Goal: Task Accomplishment & Management: Use online tool/utility

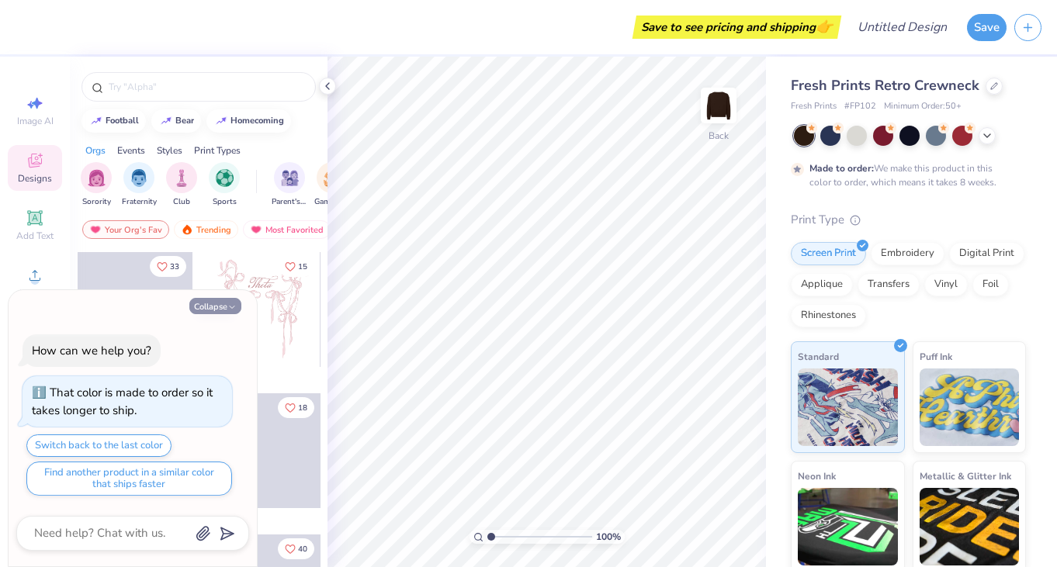
click at [206, 310] on button "Collapse" at bounding box center [215, 306] width 52 height 16
type textarea "x"
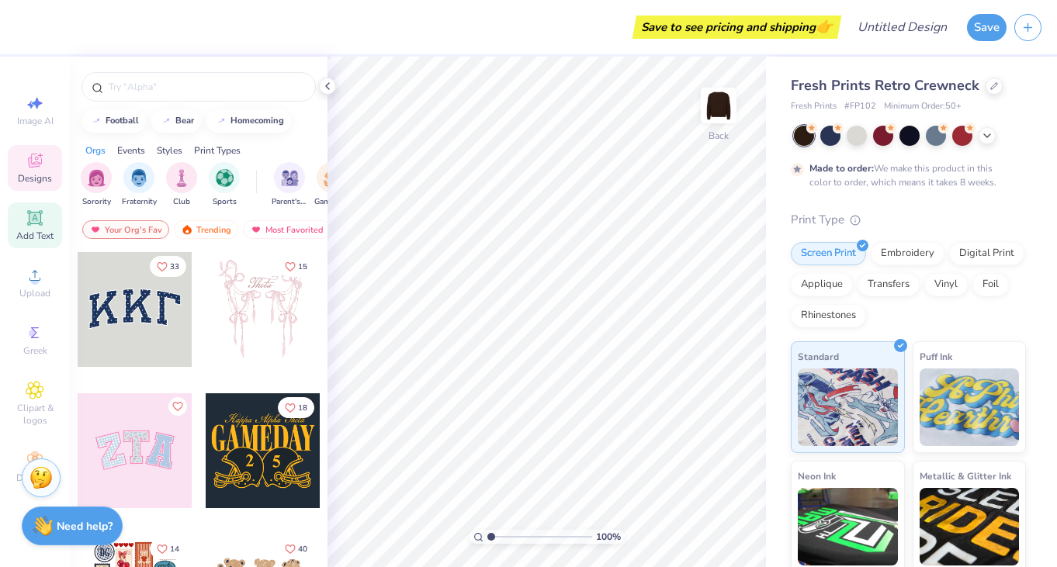
click at [40, 224] on icon at bounding box center [34, 217] width 15 height 15
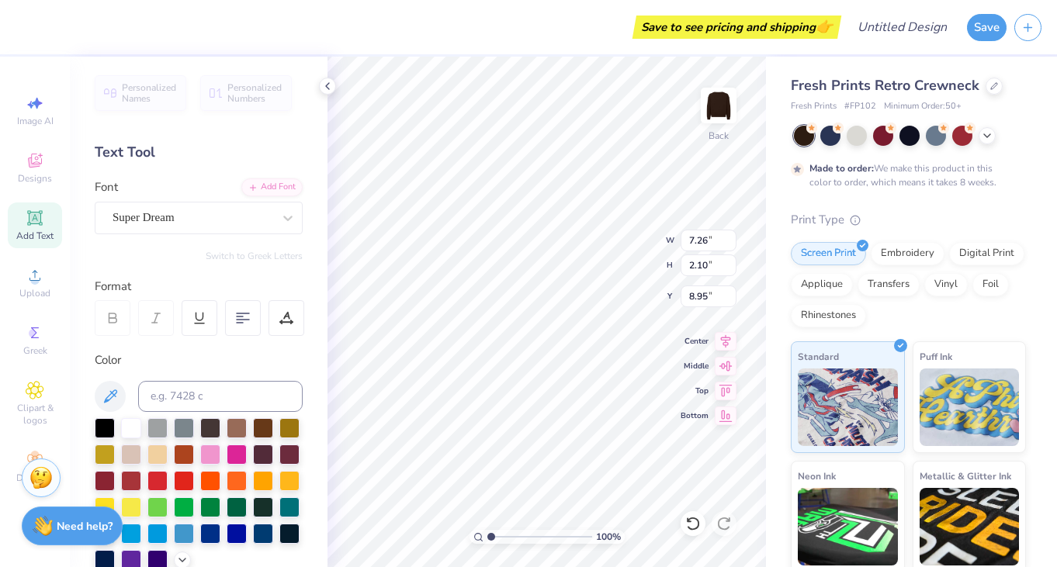
scroll to position [0, 1]
type textarea "NURSE"
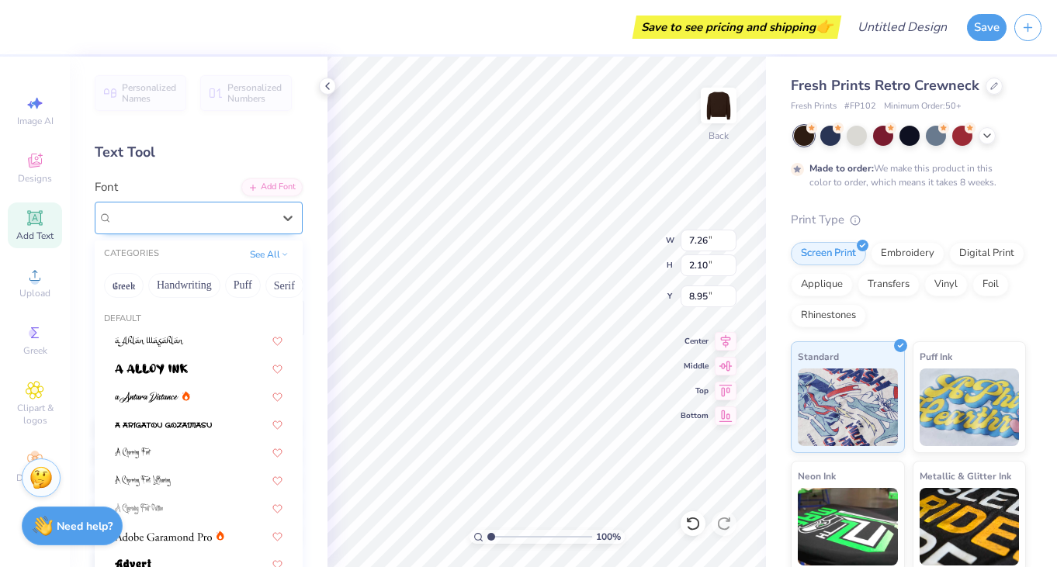
click at [222, 210] on div "Super Dream" at bounding box center [192, 218] width 163 height 24
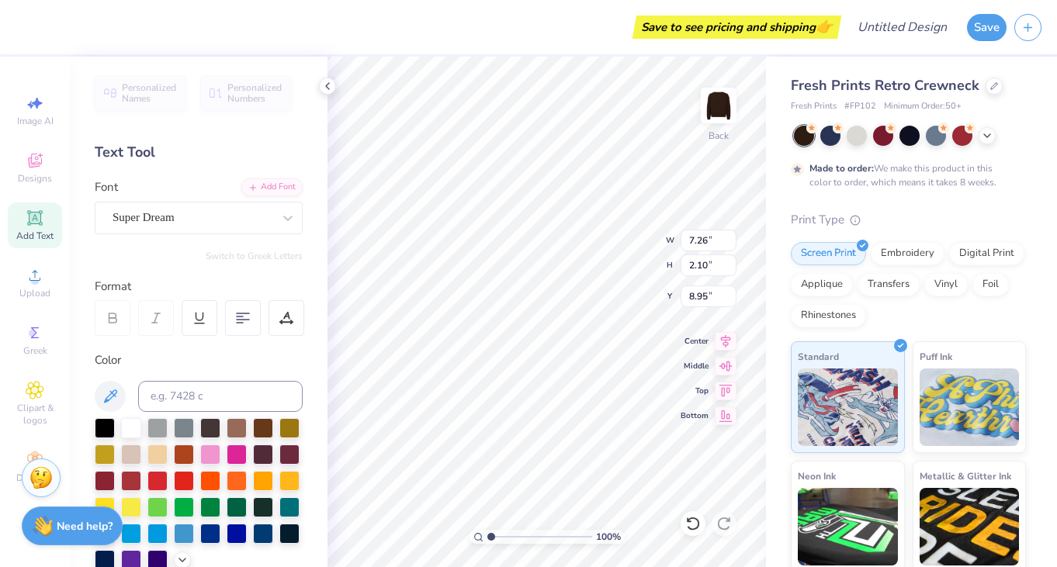
type input "2.13"
type textarea "x"
type input "2.13"
click at [502, 536] on input "range" at bounding box center [539, 537] width 105 height 14
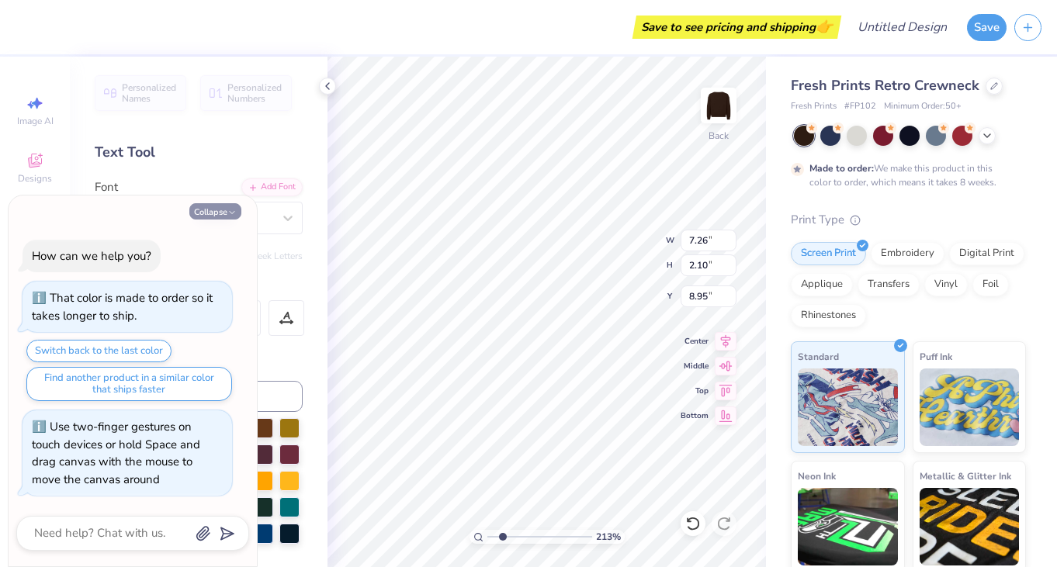
click at [210, 210] on button "Collapse" at bounding box center [215, 211] width 52 height 16
type textarea "x"
type input "9.19"
type input "2.18"
type input "8.91"
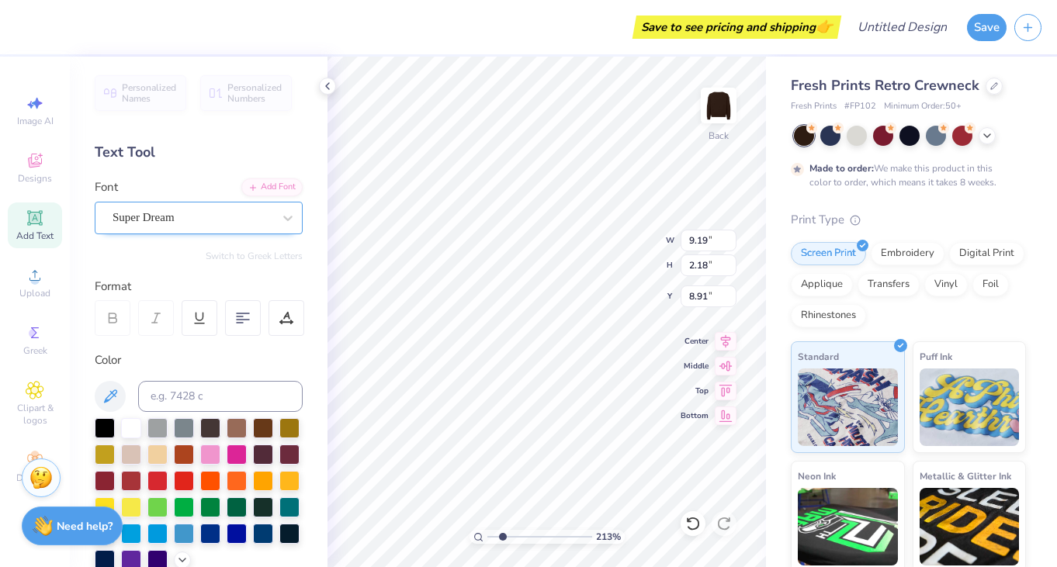
click at [140, 220] on div "Super Dream" at bounding box center [192, 218] width 163 height 24
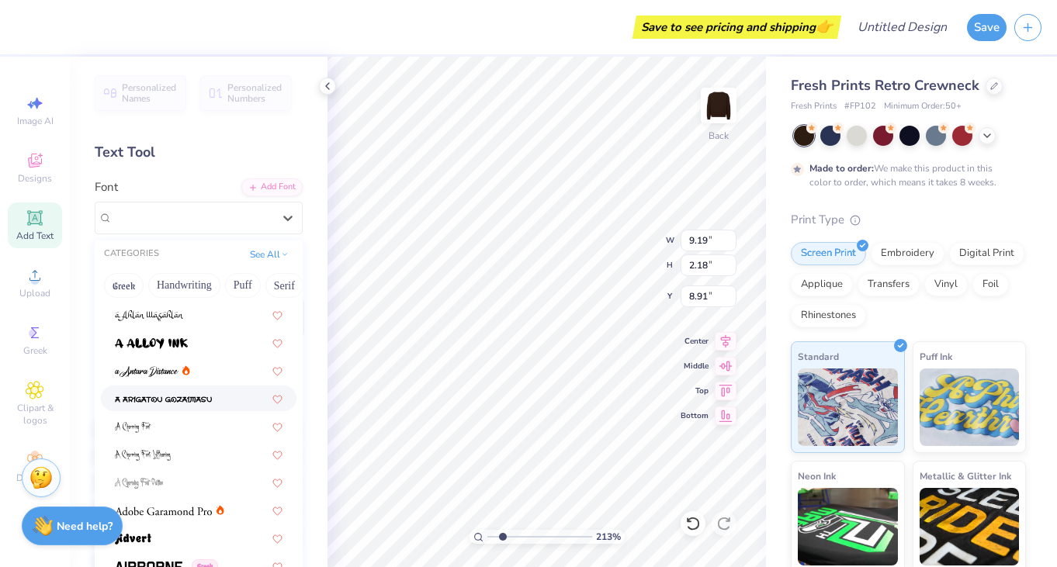
scroll to position [30, 0]
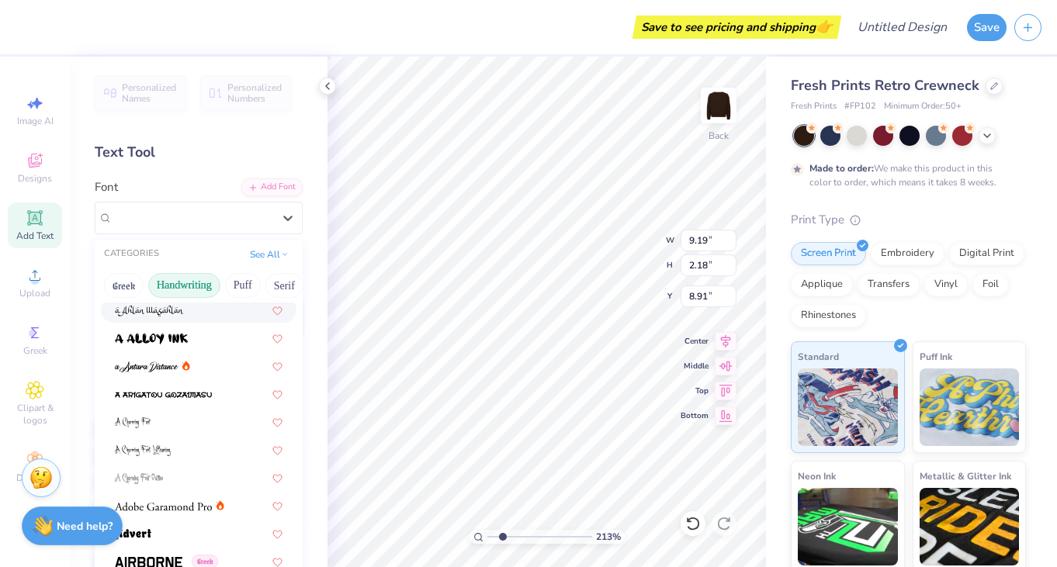
click at [175, 284] on button "Handwriting" at bounding box center [184, 285] width 72 height 25
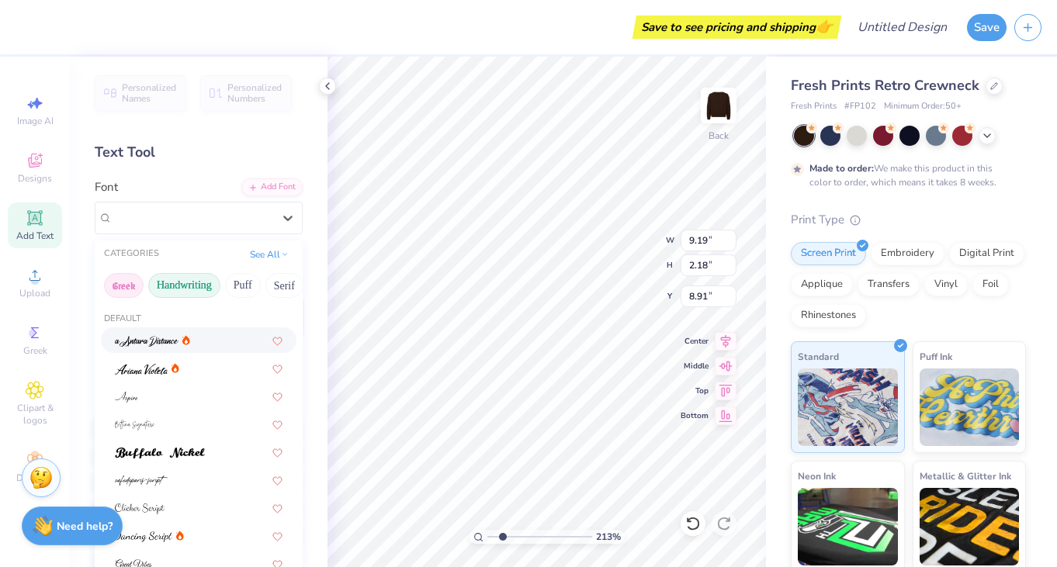
click at [128, 296] on button "Greek" at bounding box center [124, 285] width 40 height 25
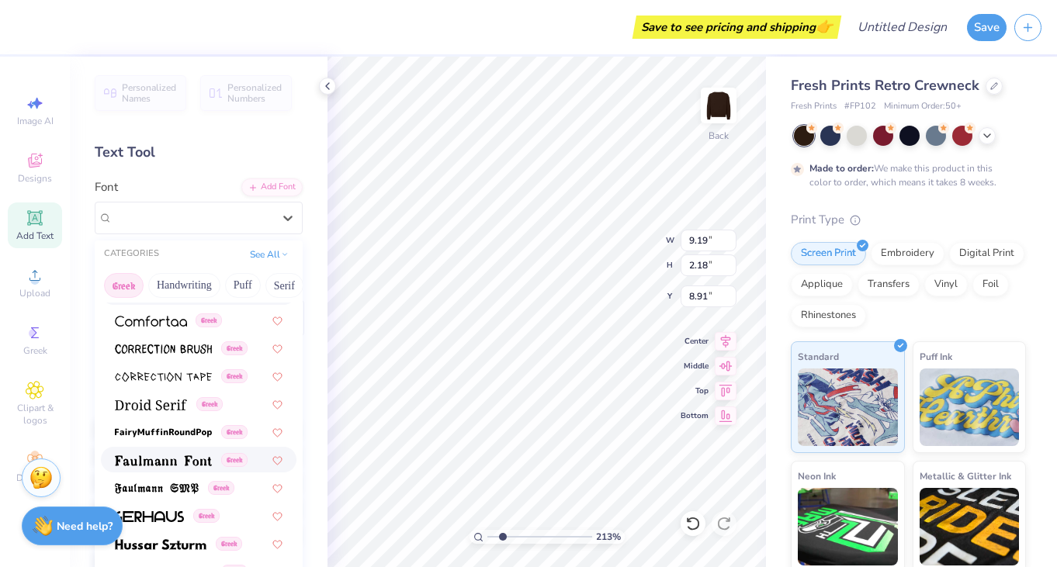
scroll to position [390, 0]
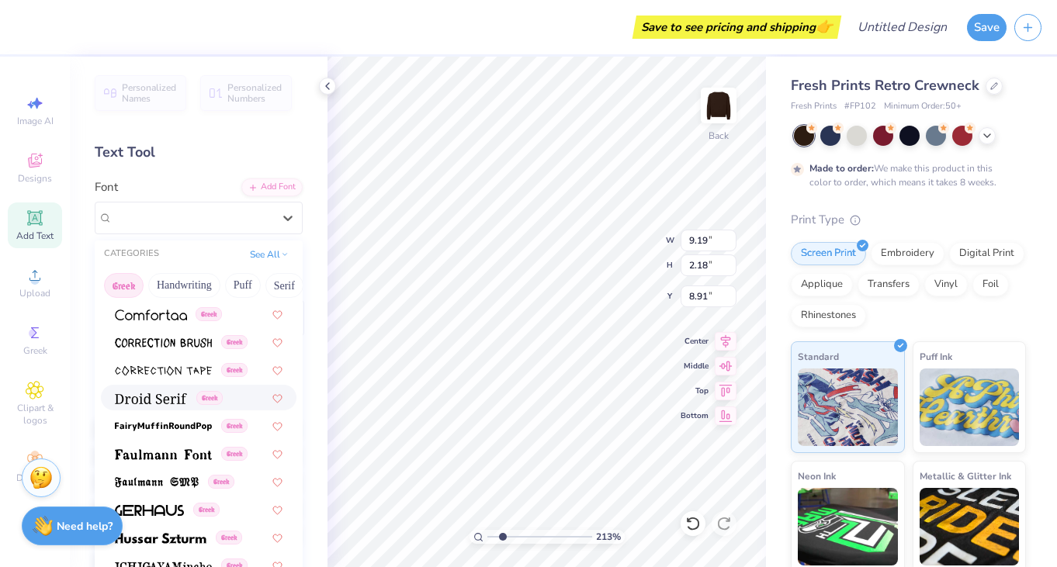
click at [137, 397] on img at bounding box center [151, 398] width 72 height 11
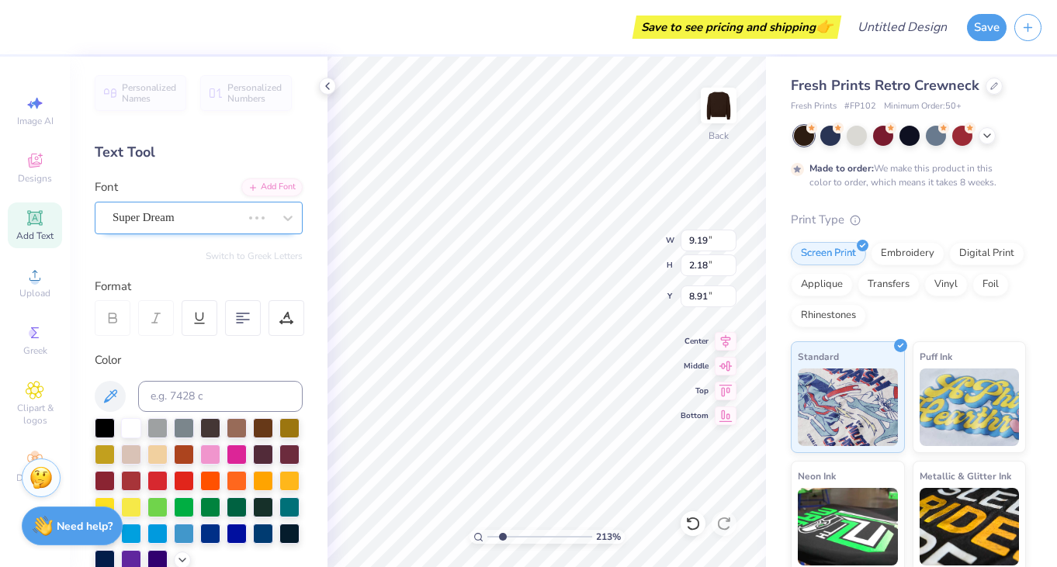
click at [155, 211] on div "Super Dream" at bounding box center [177, 218] width 132 height 24
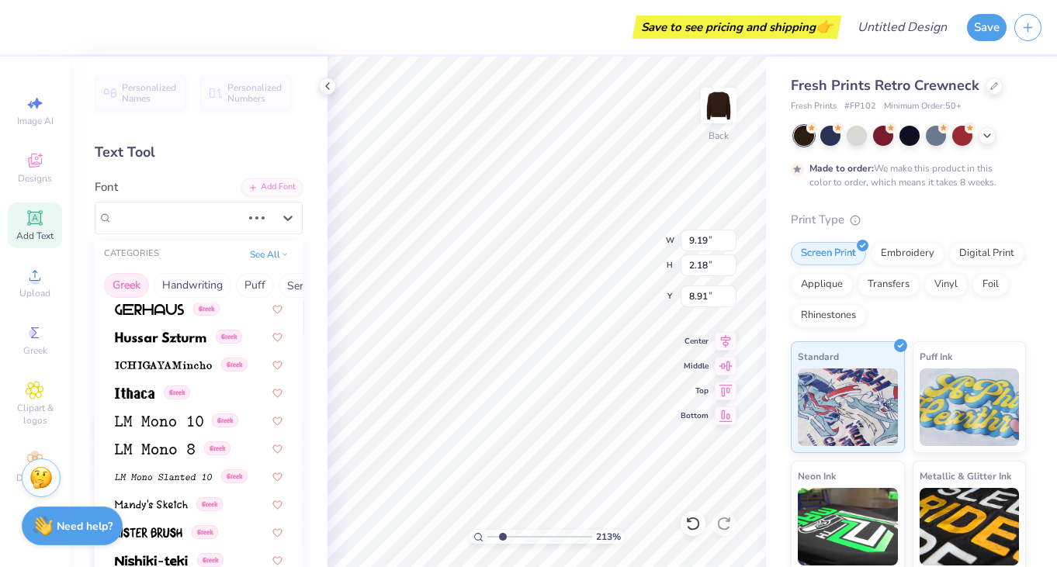
scroll to position [604, 0]
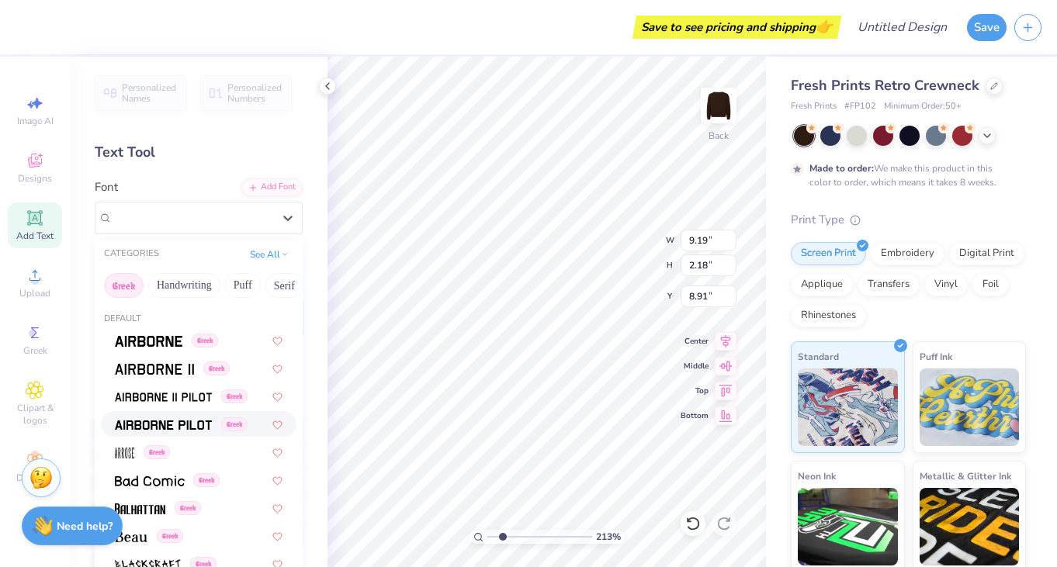
type input "9.67"
type input "2.20"
type input "8.90"
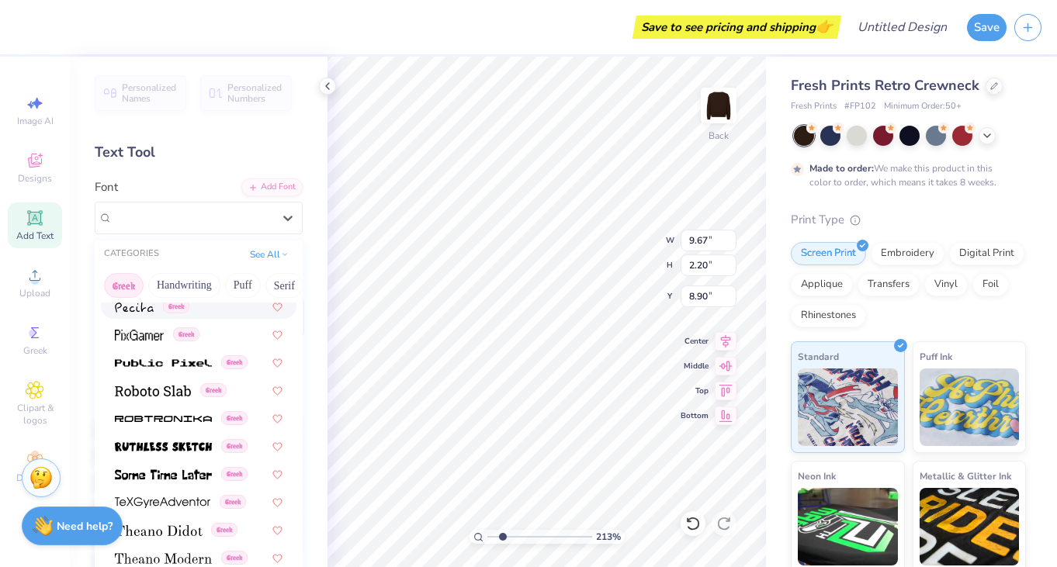
scroll to position [939, 0]
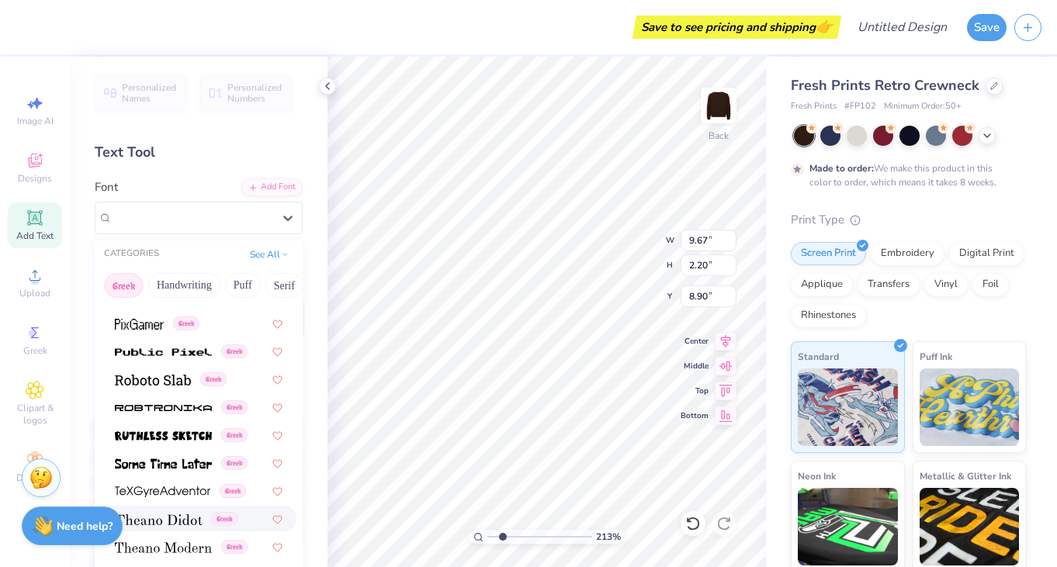
click at [170, 511] on span at bounding box center [159, 519] width 88 height 16
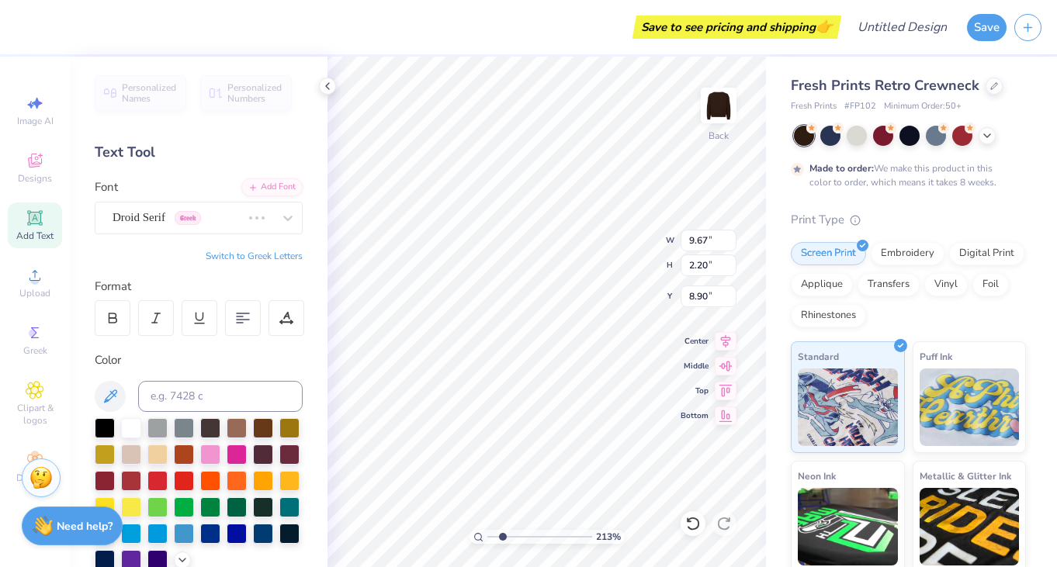
type input "10.35"
type input "2.18"
type input "8.91"
click at [118, 321] on icon at bounding box center [113, 318] width 14 height 14
click at [171, 211] on div "[PERSON_NAME] Greek" at bounding box center [192, 218] width 163 height 24
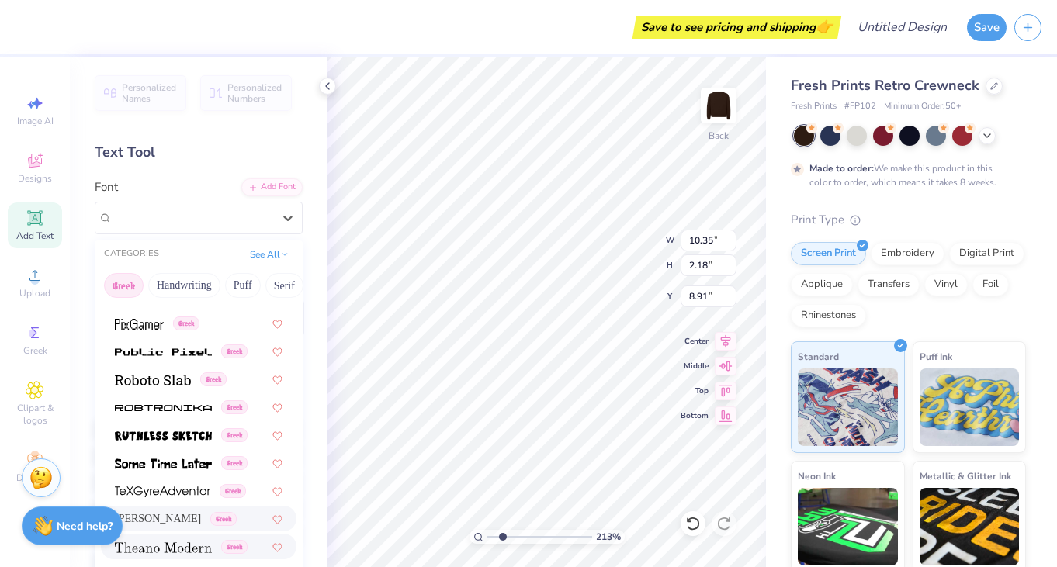
click at [172, 555] on span at bounding box center [163, 547] width 97 height 16
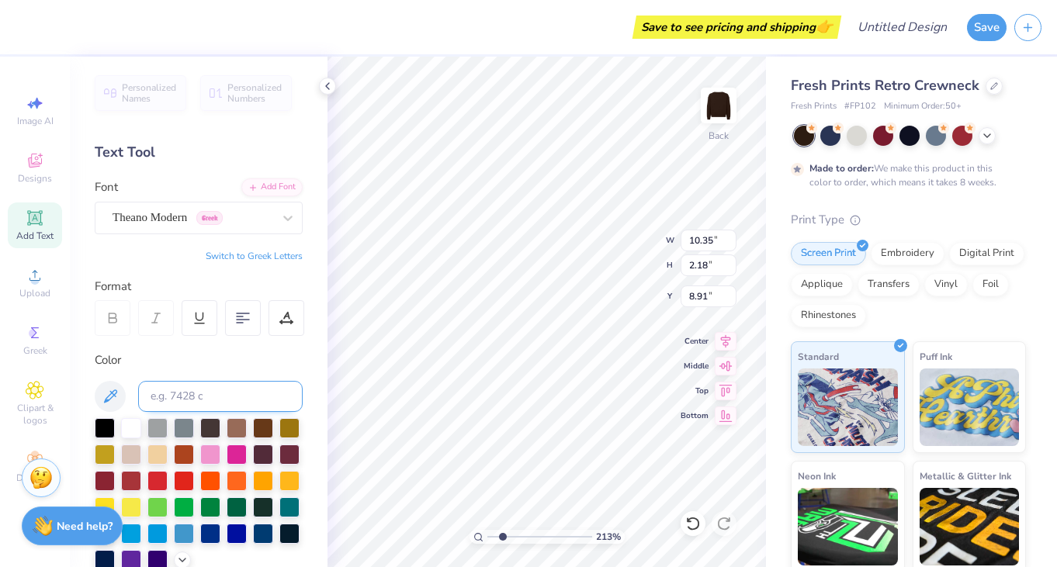
type input "10.71"
type input "2.22"
type input "8.89"
click at [106, 314] on icon at bounding box center [113, 318] width 14 height 14
click at [494, 536] on input "range" at bounding box center [539, 537] width 105 height 14
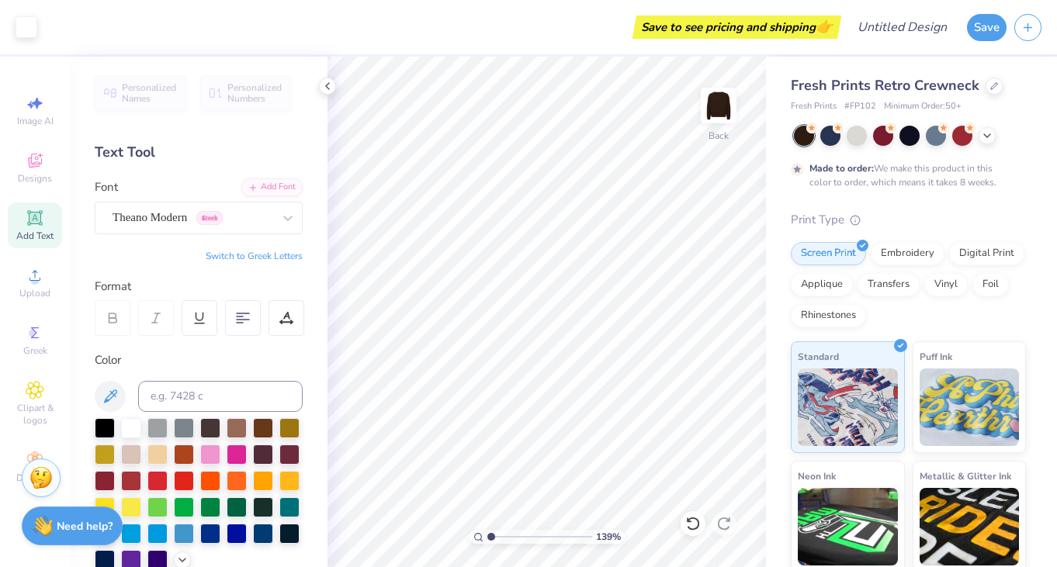
click at [487, 536] on input "range" at bounding box center [539, 537] width 105 height 14
type input "1.69"
click at [497, 534] on input "range" at bounding box center [539, 537] width 105 height 14
type input "7.97"
type input "1.65"
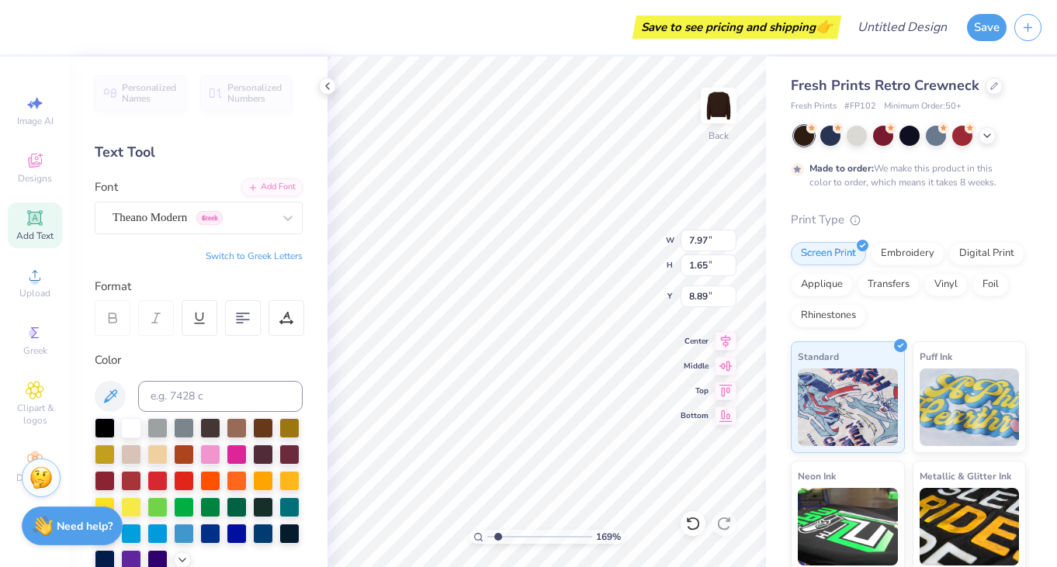
type input "3.00"
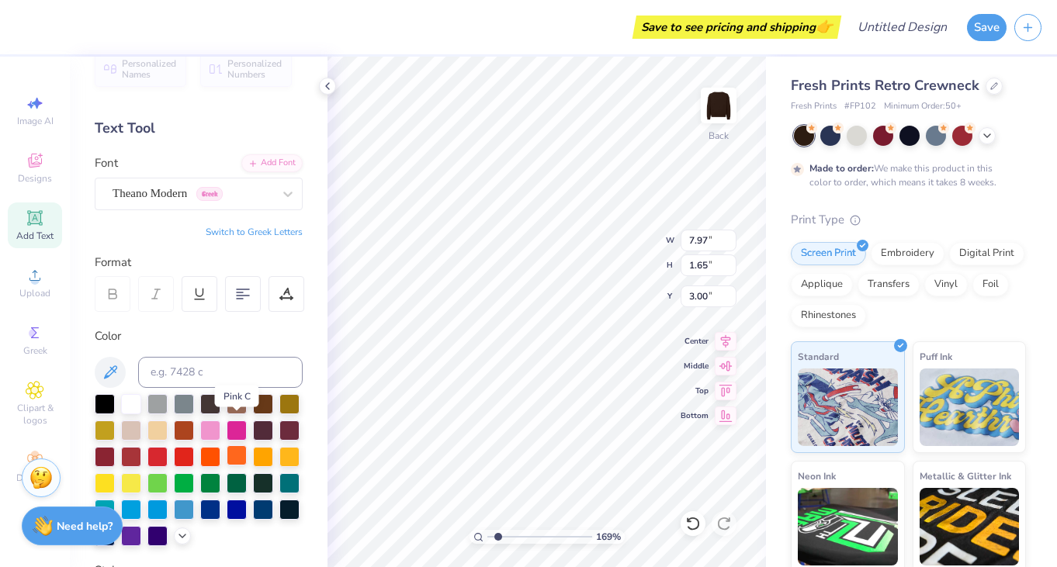
scroll to position [26, 0]
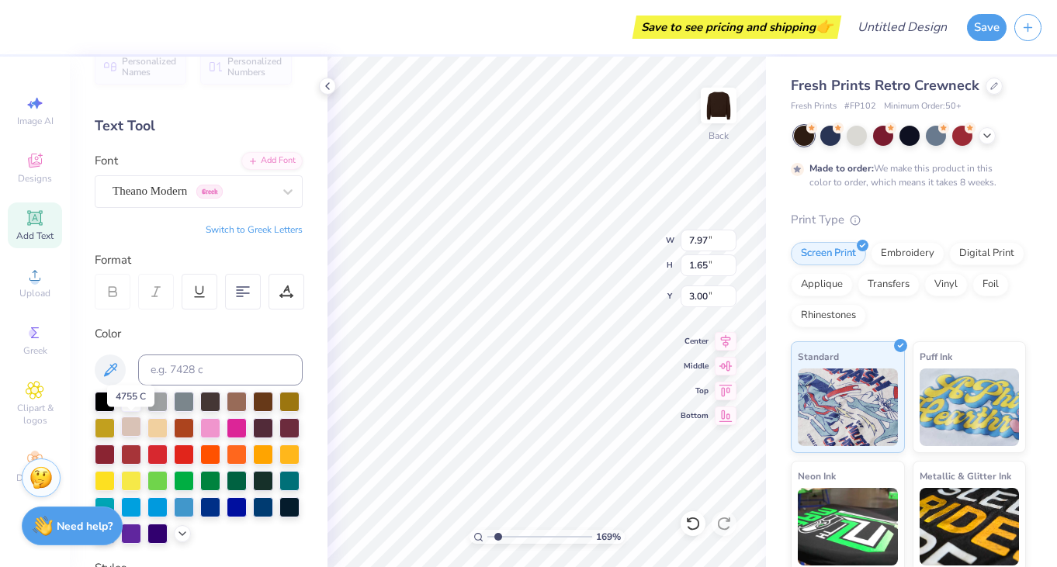
click at [128, 433] on div at bounding box center [131, 427] width 20 height 20
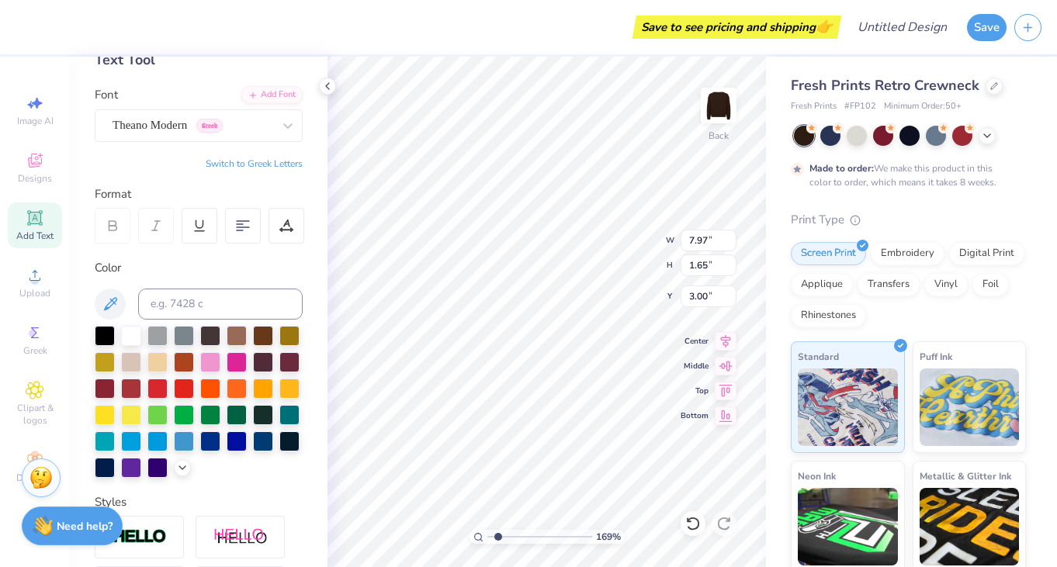
scroll to position [95, 0]
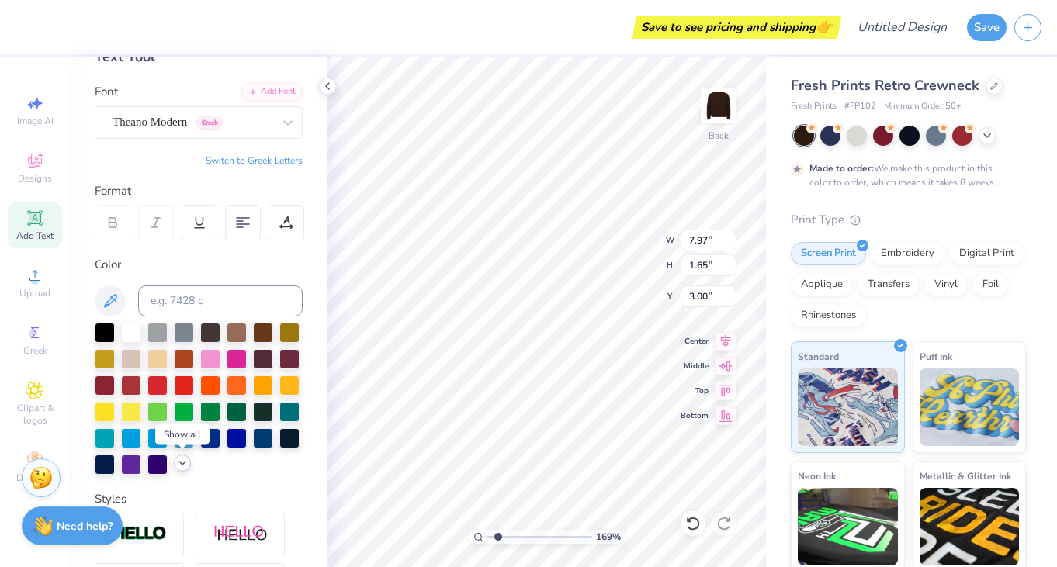
click at [184, 464] on icon at bounding box center [182, 463] width 12 height 12
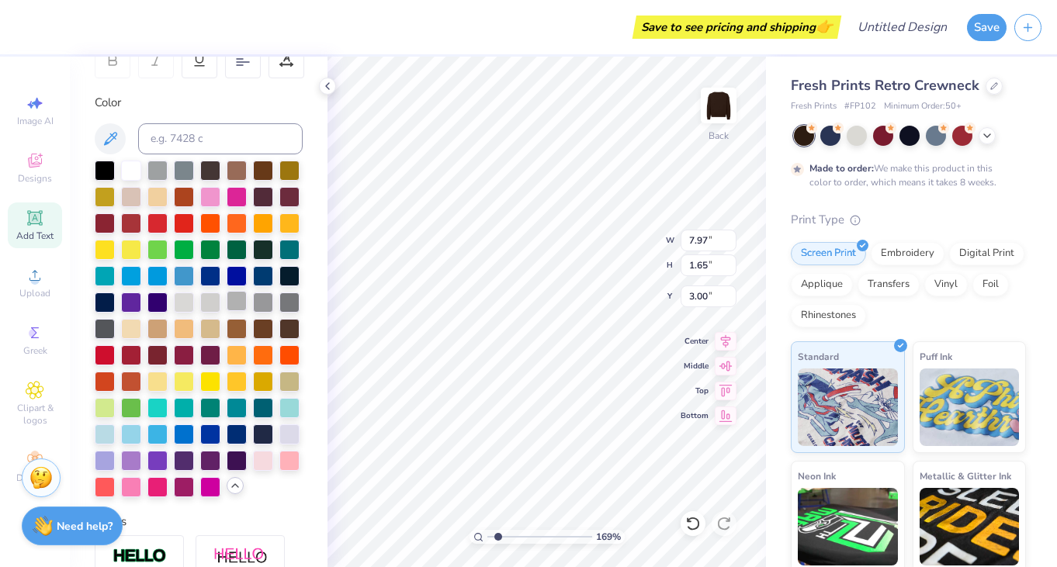
scroll to position [279, 0]
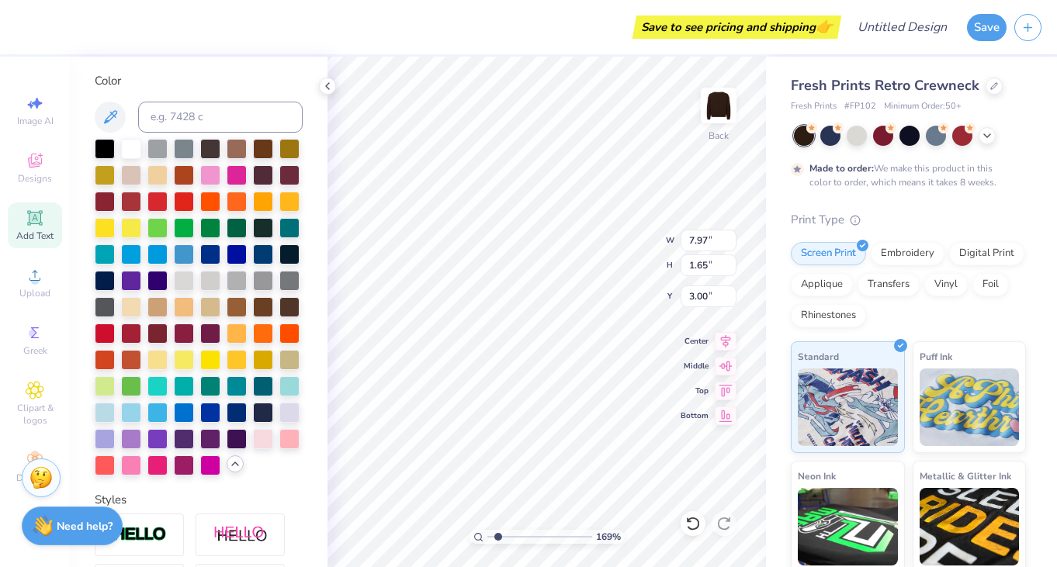
click at [245, 471] on div at bounding box center [199, 307] width 208 height 337
click at [289, 483] on div "Personalized Names Personalized Numbers Text Tool Add Font Font Theano Modern G…" at bounding box center [199, 312] width 258 height 511
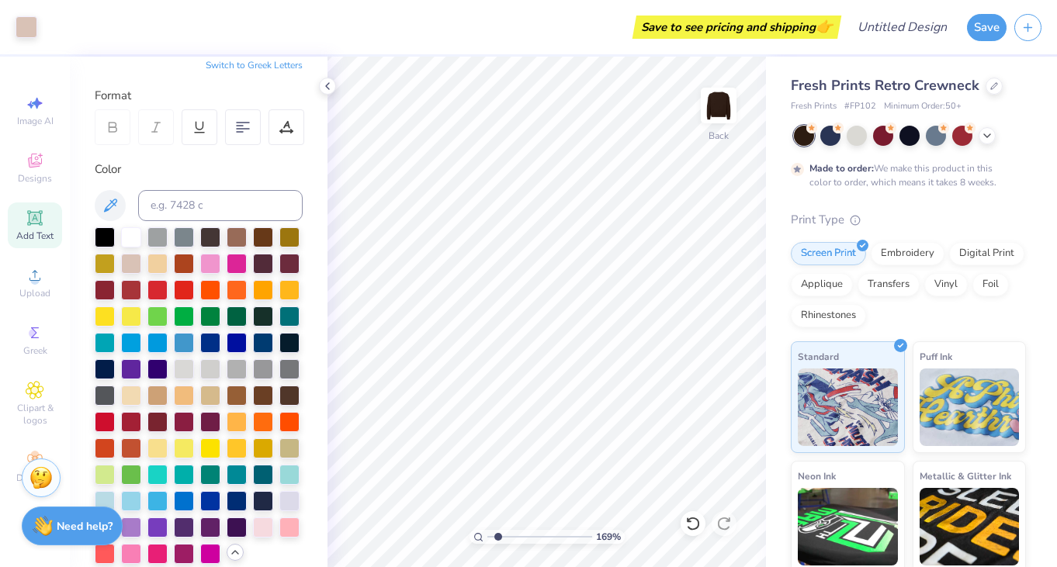
scroll to position [184, 0]
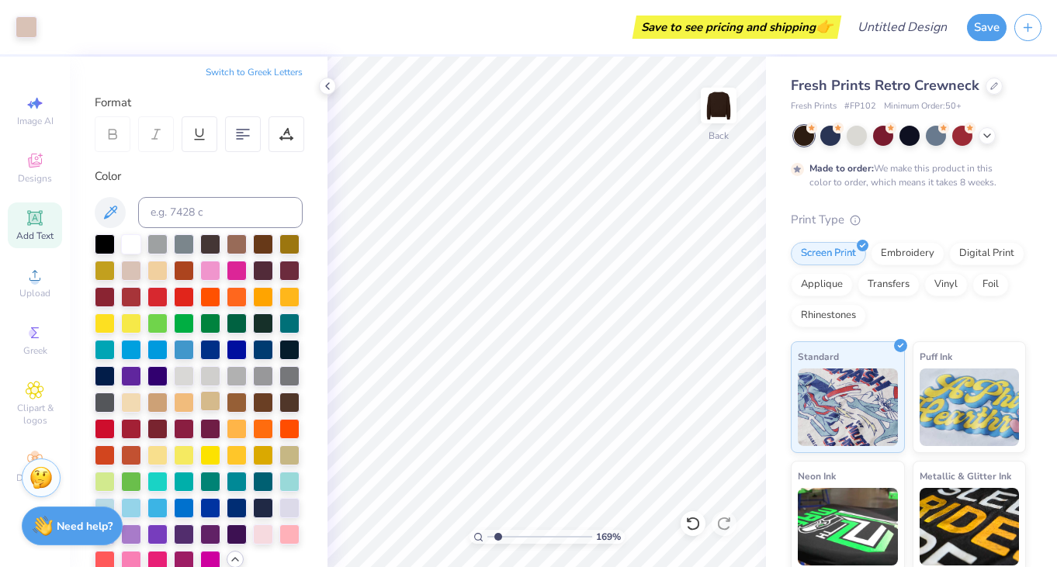
click at [207, 397] on div at bounding box center [210, 401] width 20 height 20
click at [131, 270] on div at bounding box center [131, 269] width 20 height 20
type input "1.14"
click at [492, 537] on input "range" at bounding box center [539, 537] width 105 height 14
click at [831, 140] on div at bounding box center [830, 134] width 20 height 20
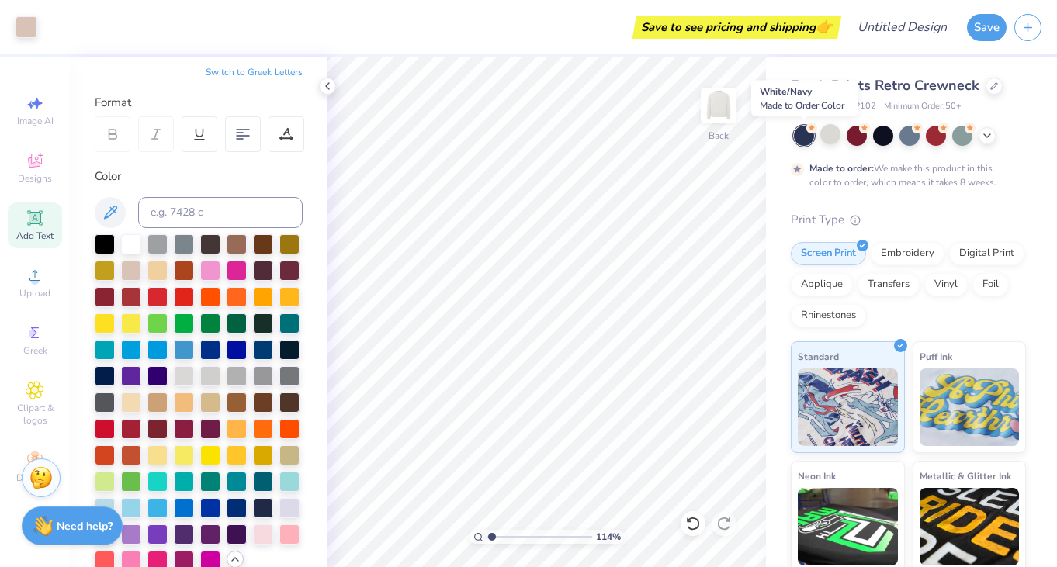
click at [808, 138] on div at bounding box center [804, 136] width 20 height 20
click at [833, 138] on div at bounding box center [830, 134] width 20 height 20
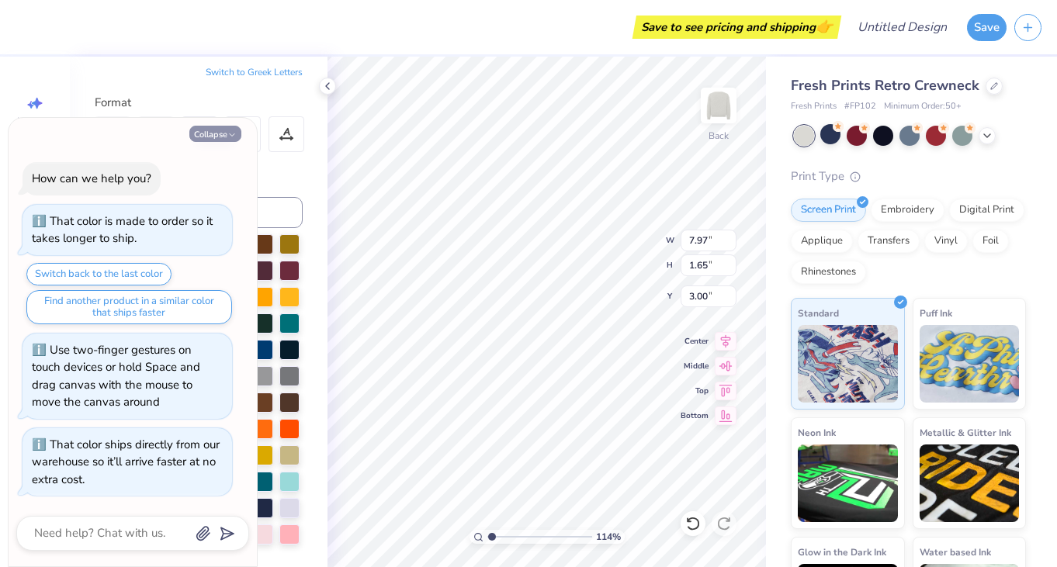
click at [222, 134] on button "Collapse" at bounding box center [215, 134] width 52 height 16
type textarea "x"
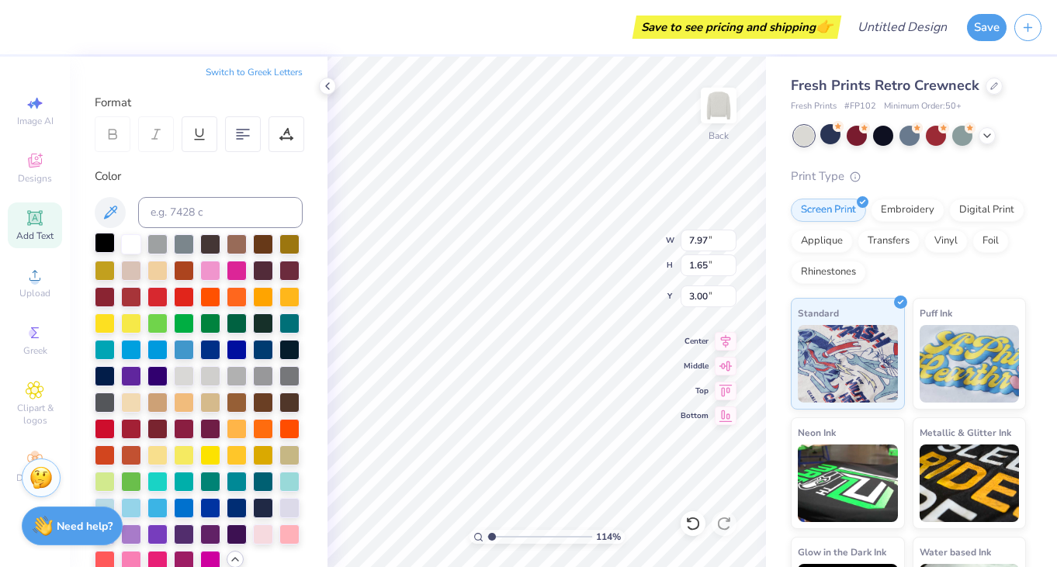
click at [107, 249] on div at bounding box center [105, 243] width 20 height 20
click at [158, 246] on div at bounding box center [157, 243] width 20 height 20
click at [186, 245] on div at bounding box center [184, 243] width 20 height 20
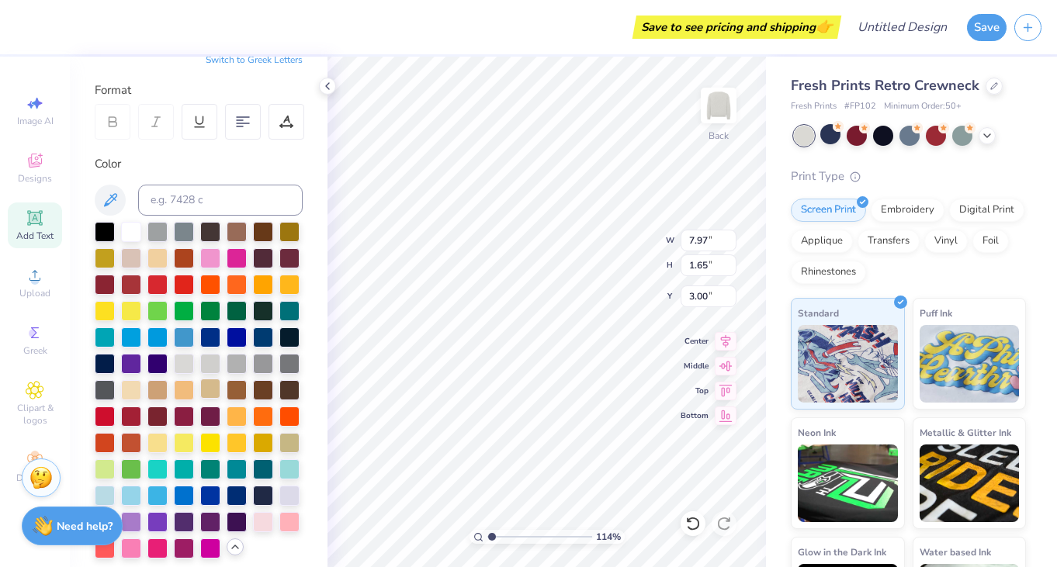
scroll to position [202, 0]
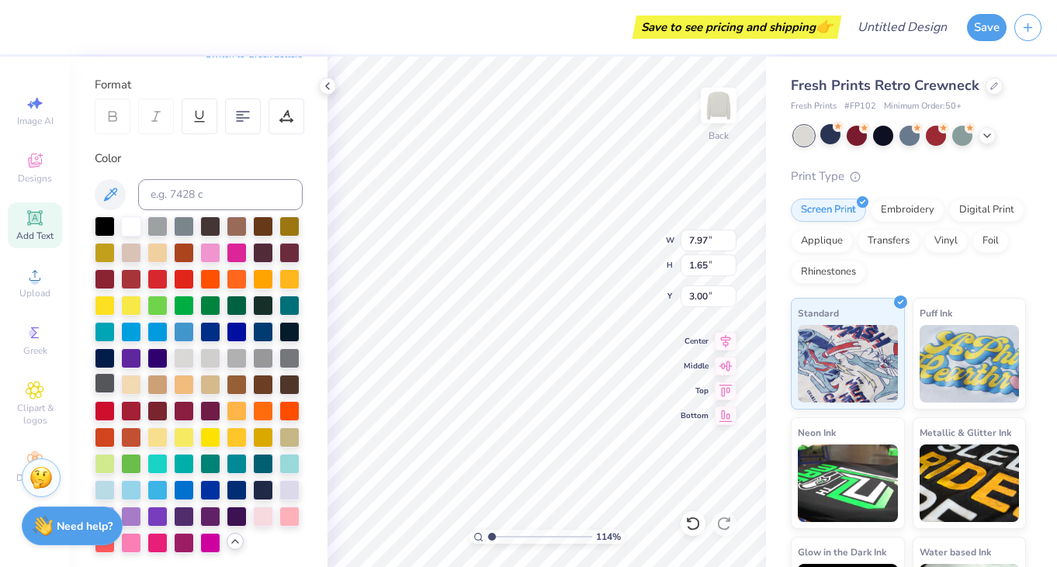
click at [102, 386] on div at bounding box center [105, 383] width 20 height 20
click at [214, 356] on div at bounding box center [210, 357] width 20 height 20
click at [245, 360] on div at bounding box center [237, 357] width 20 height 20
click at [237, 360] on div at bounding box center [237, 357] width 20 height 20
click at [913, 207] on div "Embroidery" at bounding box center [908, 207] width 74 height 23
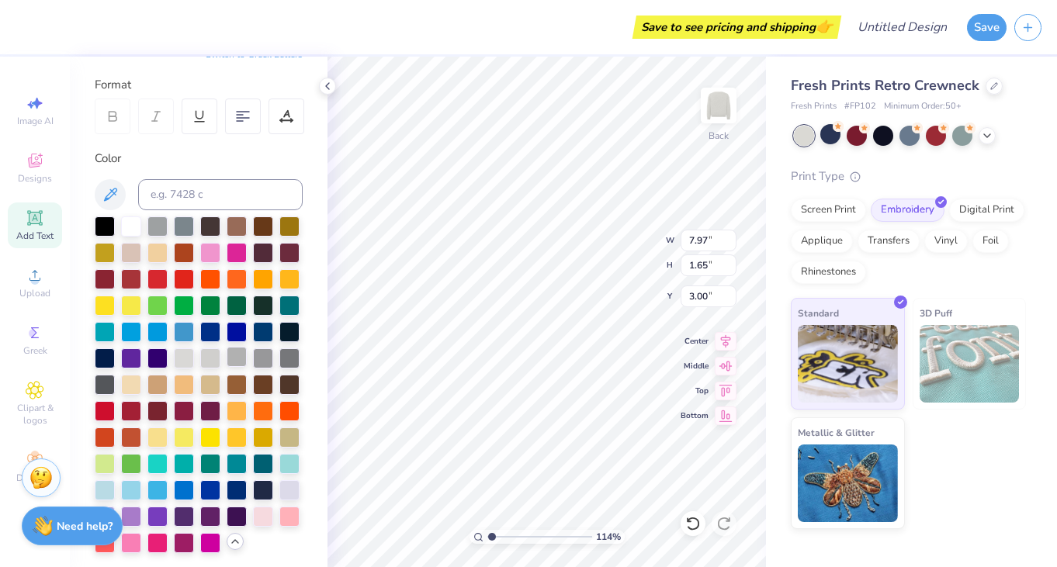
click at [237, 359] on div at bounding box center [237, 357] width 20 height 20
click at [530, 533] on input "range" at bounding box center [539, 537] width 105 height 14
click at [500, 536] on input "range" at bounding box center [539, 537] width 105 height 14
click at [495, 536] on input "range" at bounding box center [539, 537] width 105 height 14
click at [494, 536] on input "range" at bounding box center [539, 537] width 105 height 14
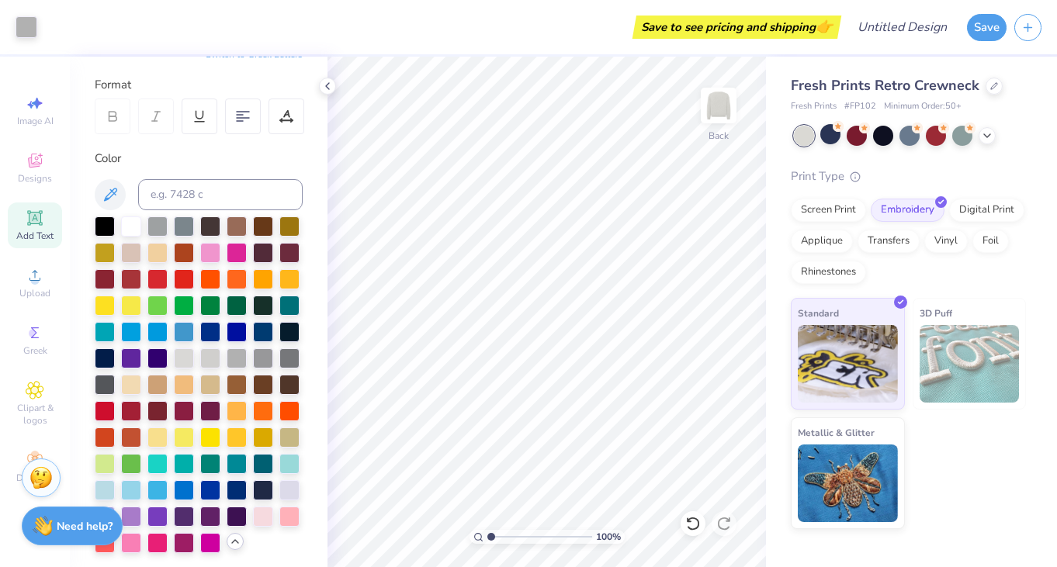
drag, startPoint x: 500, startPoint y: 536, endPoint x: 487, endPoint y: 536, distance: 12.4
type input "1"
click at [487, 536] on input "range" at bounding box center [539, 537] width 105 height 14
click at [986, 137] on icon at bounding box center [987, 134] width 12 height 12
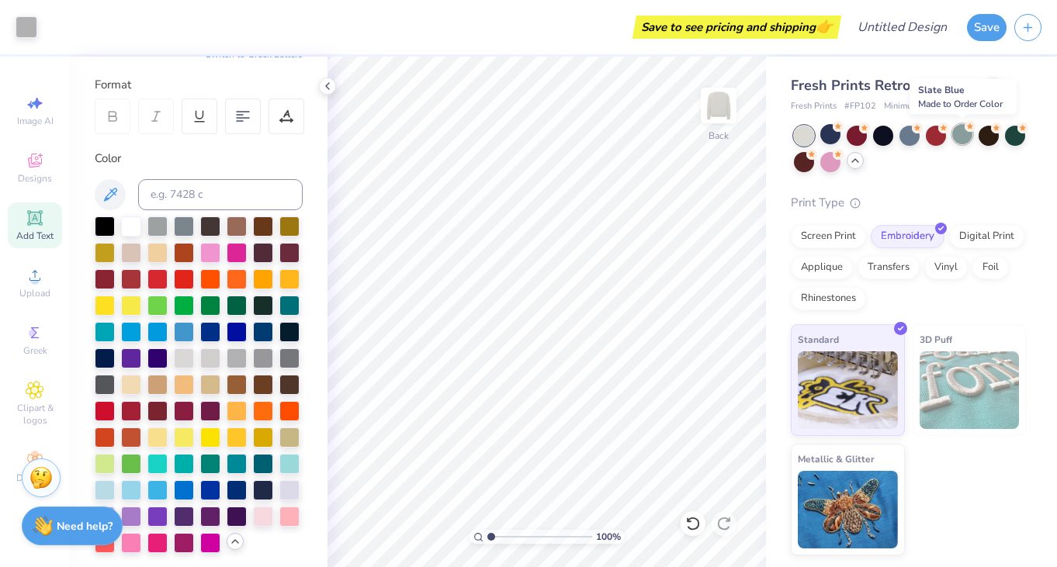
click at [959, 140] on div at bounding box center [962, 134] width 20 height 20
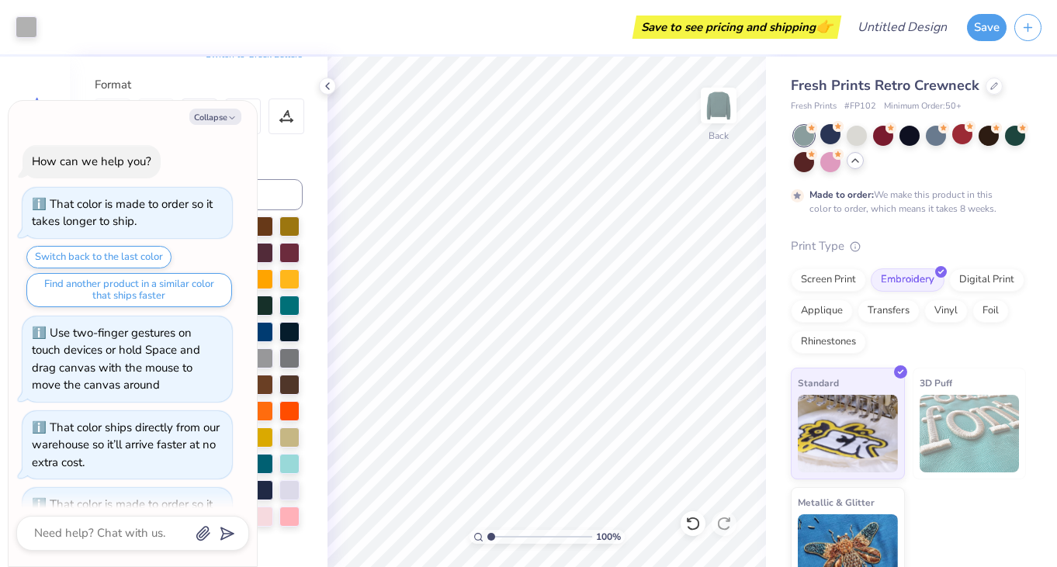
scroll to position [112, 0]
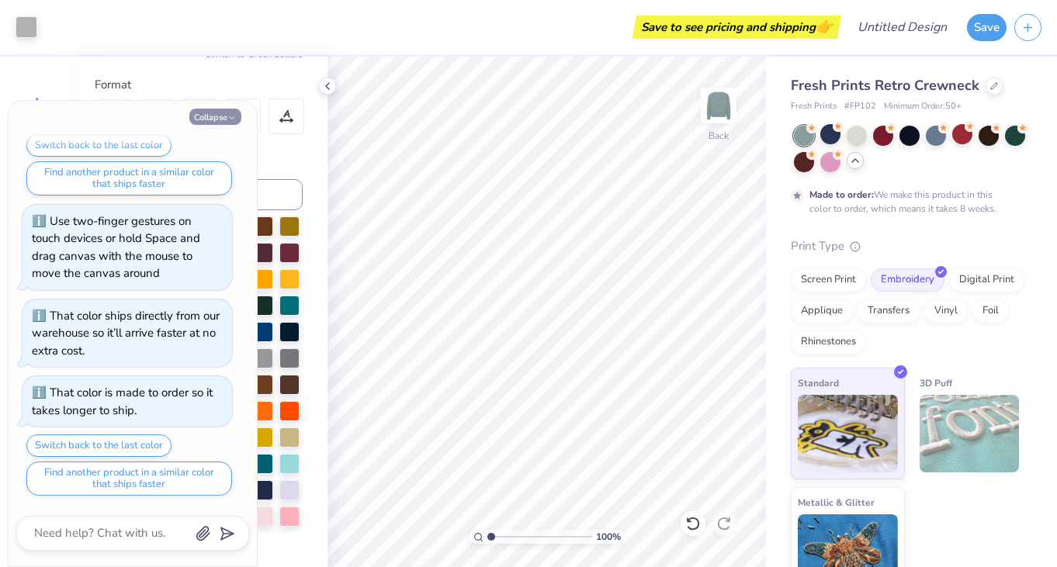
click at [228, 115] on icon "button" at bounding box center [231, 117] width 9 height 9
type textarea "x"
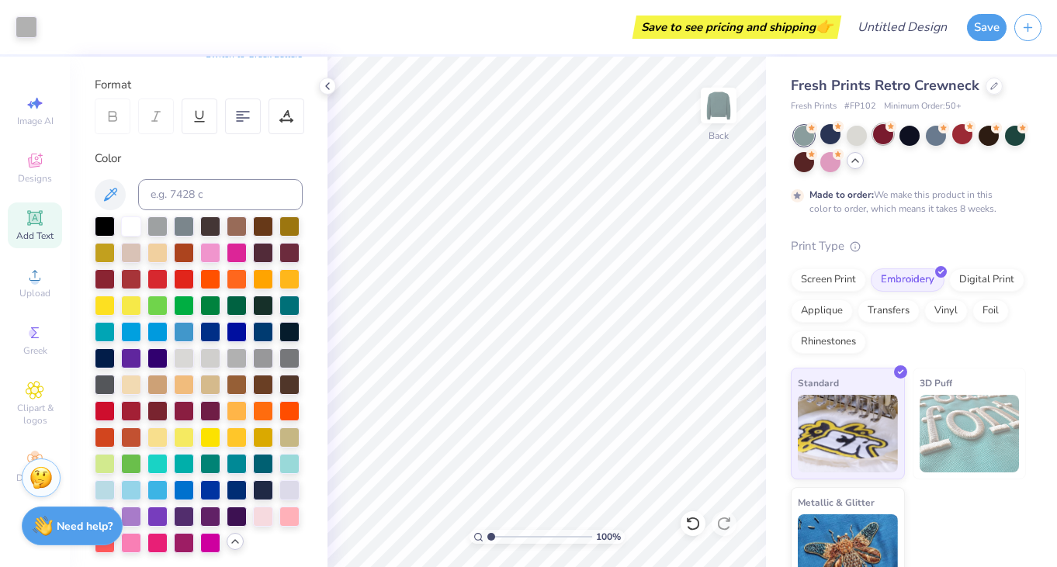
click at [877, 138] on div at bounding box center [883, 134] width 20 height 20
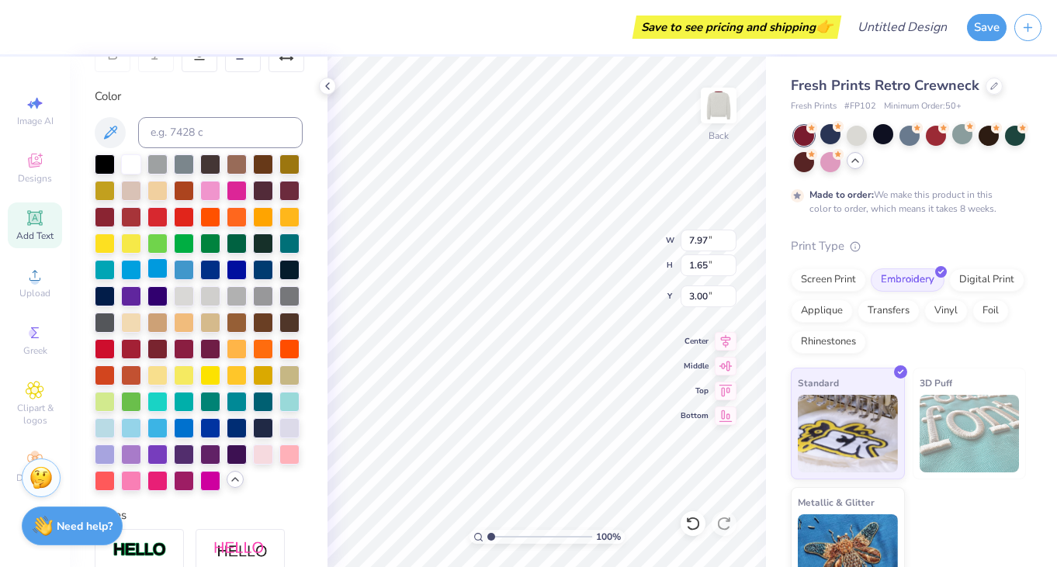
scroll to position [266, 0]
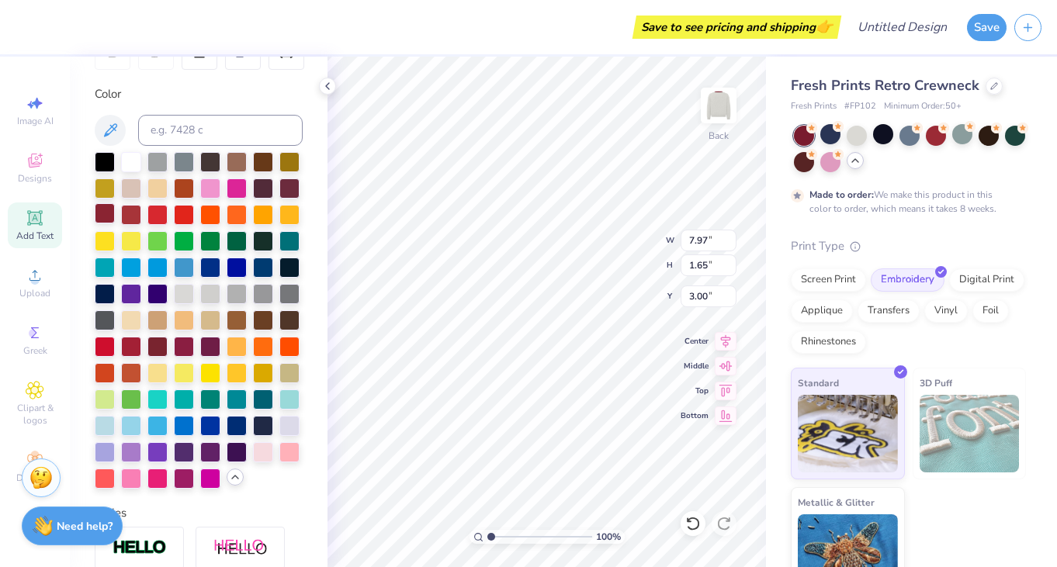
click at [96, 216] on div at bounding box center [105, 213] width 20 height 20
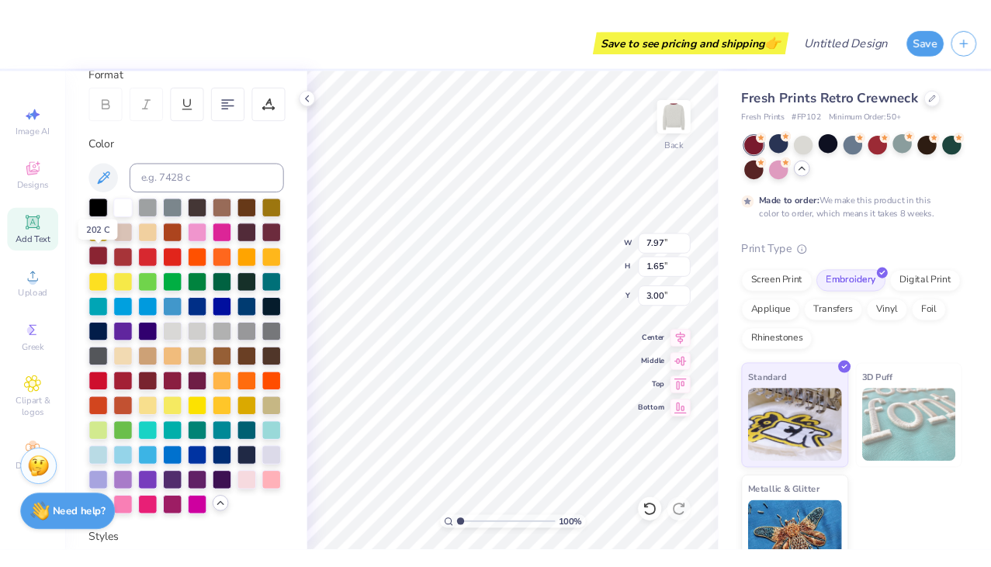
scroll to position [227, 0]
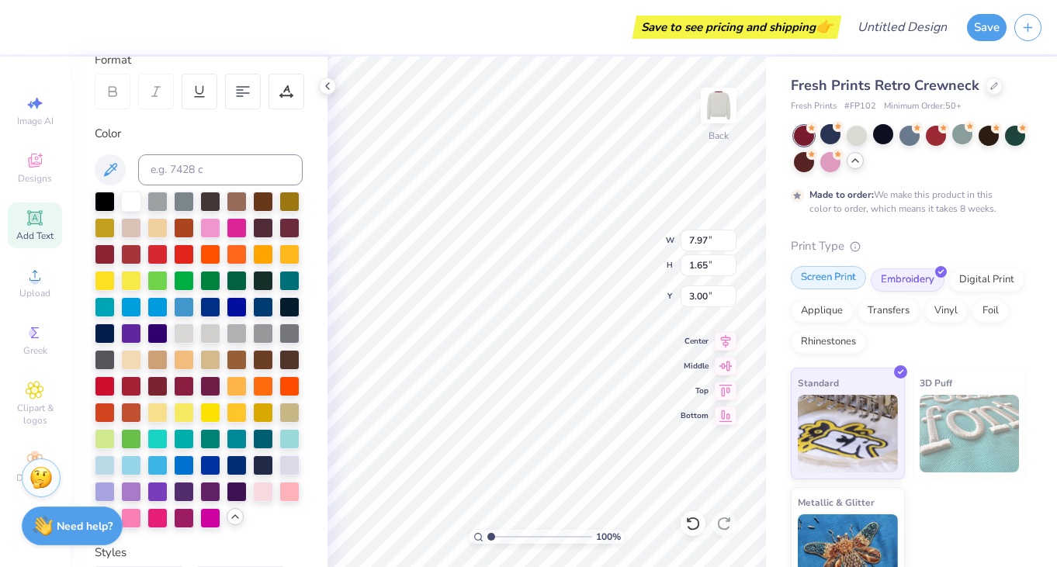
click at [841, 283] on div "Screen Print" at bounding box center [828, 277] width 75 height 23
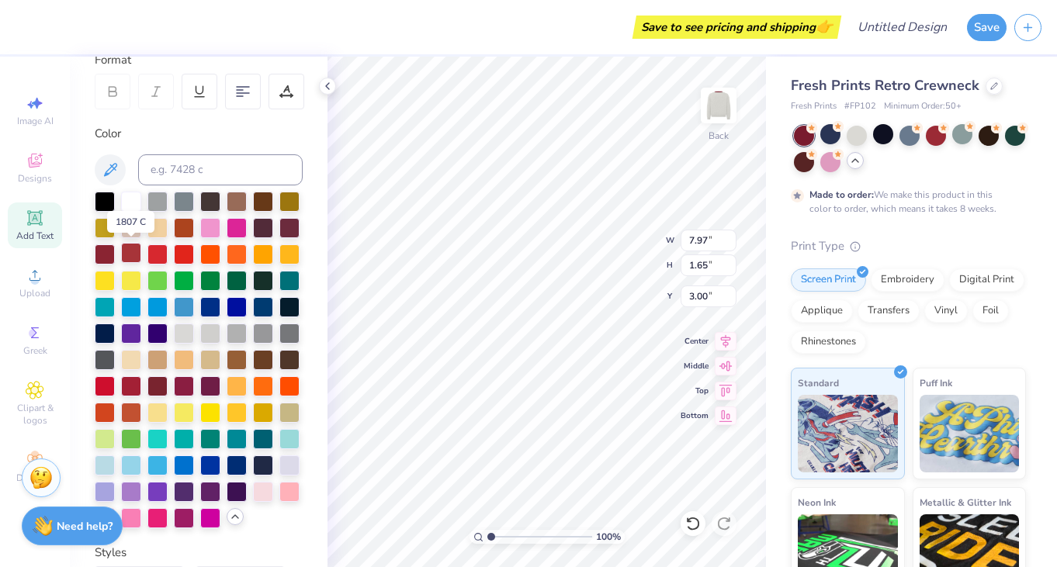
click at [130, 255] on div at bounding box center [131, 253] width 20 height 20
click at [518, 535] on input "range" at bounding box center [539, 537] width 105 height 14
click at [105, 256] on div at bounding box center [105, 253] width 20 height 20
click at [121, 258] on div at bounding box center [131, 253] width 20 height 20
click at [102, 258] on div at bounding box center [105, 253] width 20 height 20
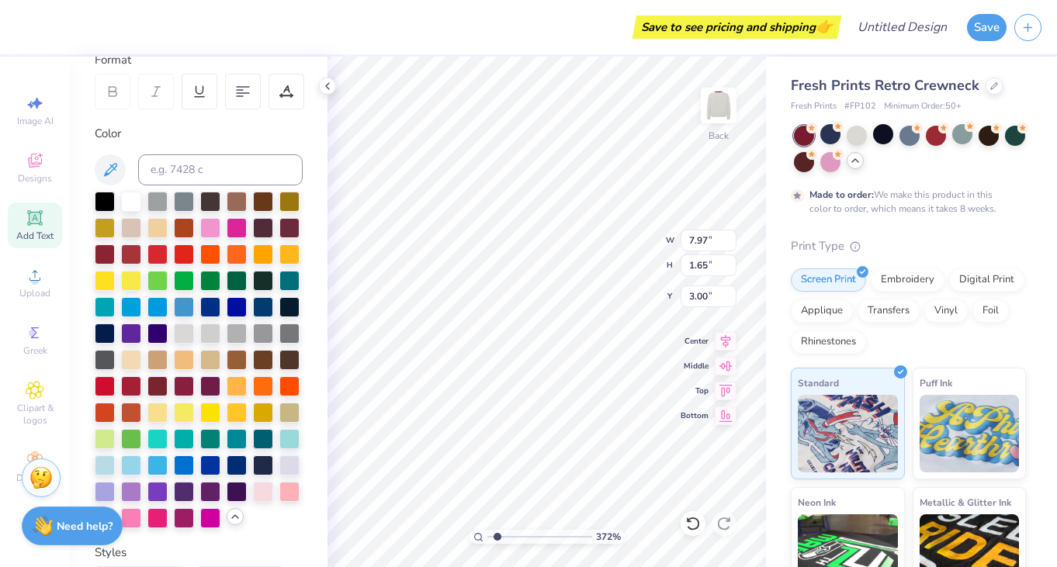
click at [497, 539] on input "range" at bounding box center [539, 537] width 105 height 14
click at [492, 539] on input "range" at bounding box center [539, 537] width 105 height 14
drag, startPoint x: 488, startPoint y: 536, endPoint x: 477, endPoint y: 536, distance: 11.7
type input "1"
click at [487, 536] on input "range" at bounding box center [539, 537] width 105 height 14
